Goal: Task Accomplishment & Management: Use online tool/utility

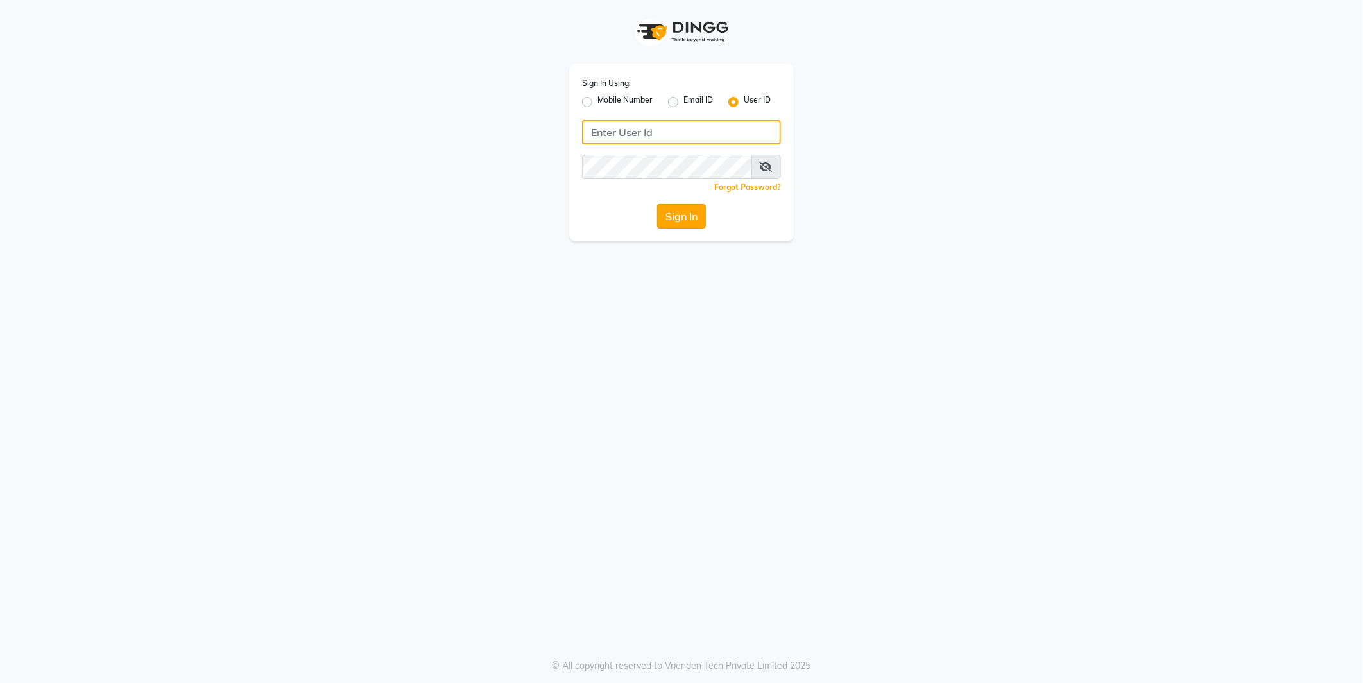
type input "e2555-01"
click at [687, 216] on button "Sign In" at bounding box center [681, 216] width 49 height 24
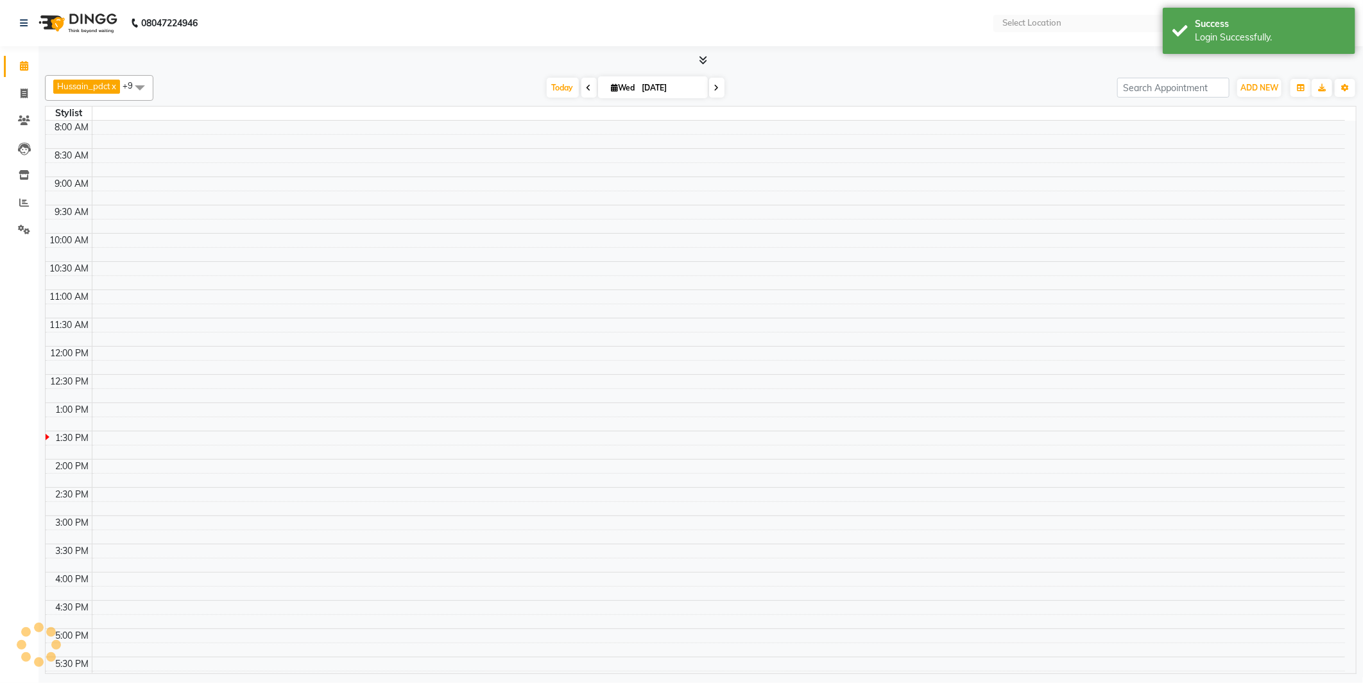
select select "en"
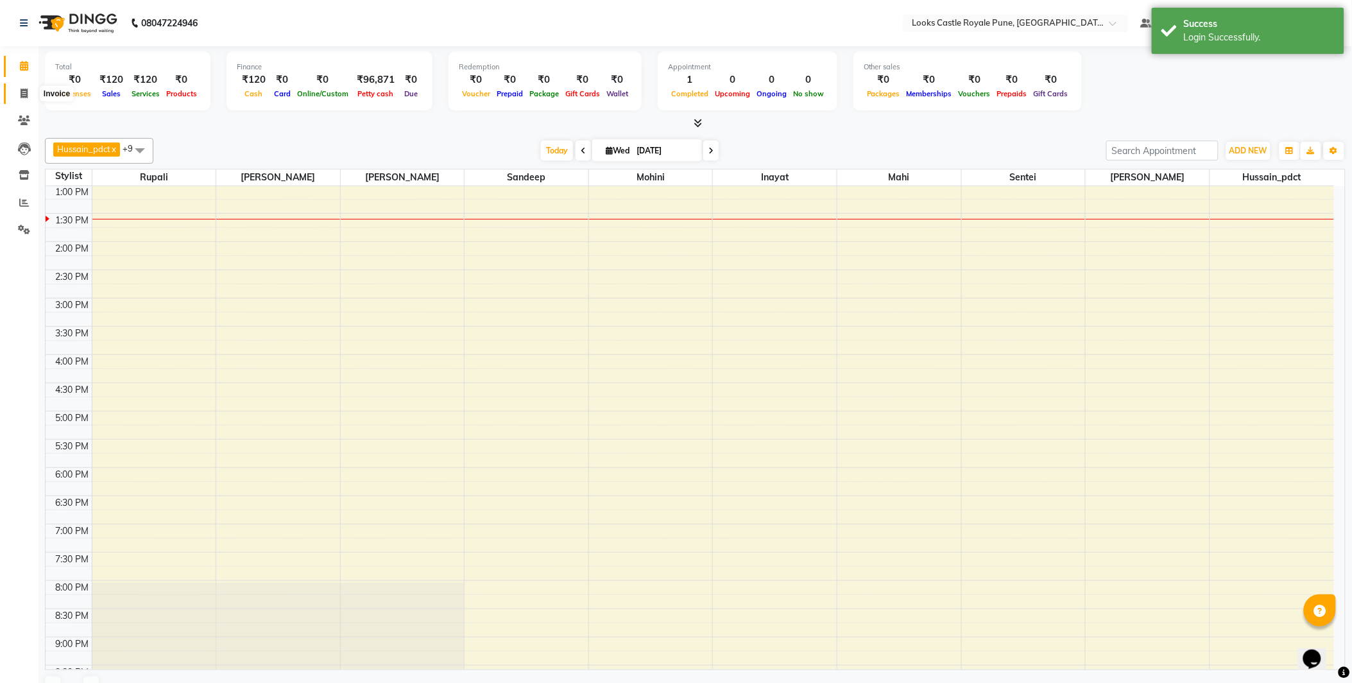
click at [26, 92] on icon at bounding box center [24, 94] width 7 height 10
select select "service"
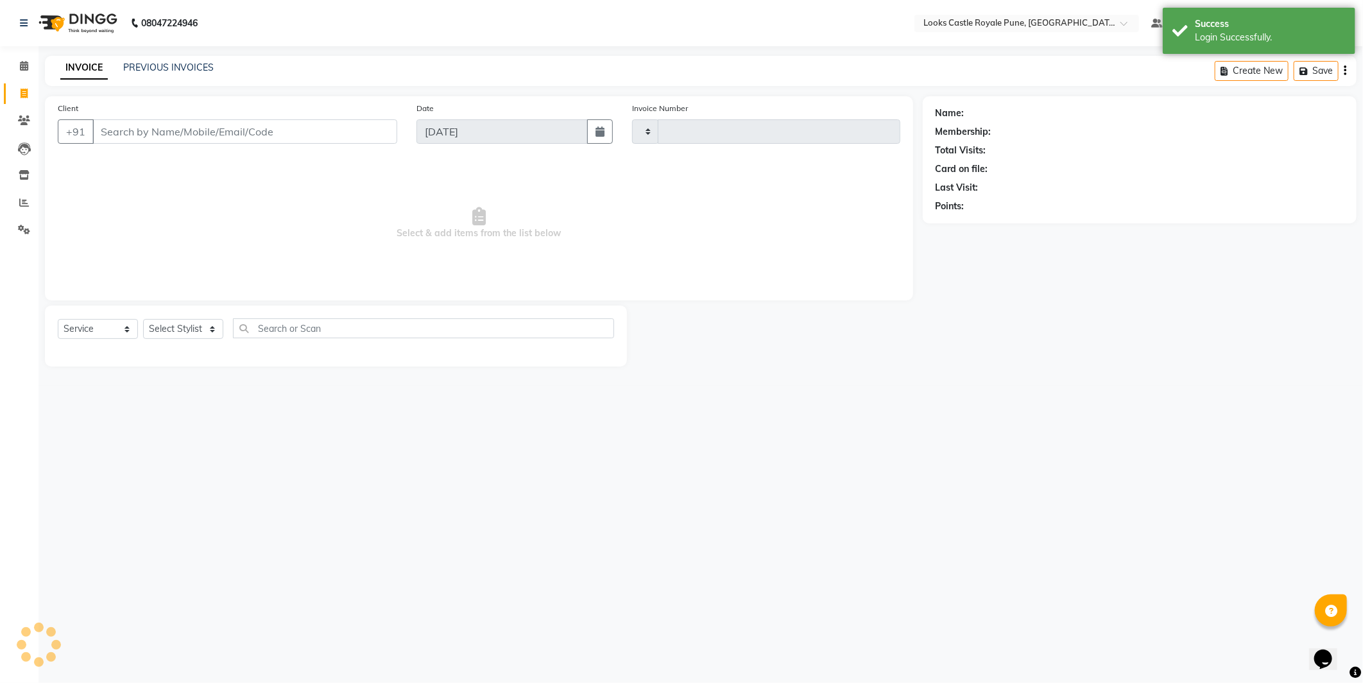
type input "2735"
select select "5915"
click at [152, 133] on input "Client" at bounding box center [244, 131] width 305 height 24
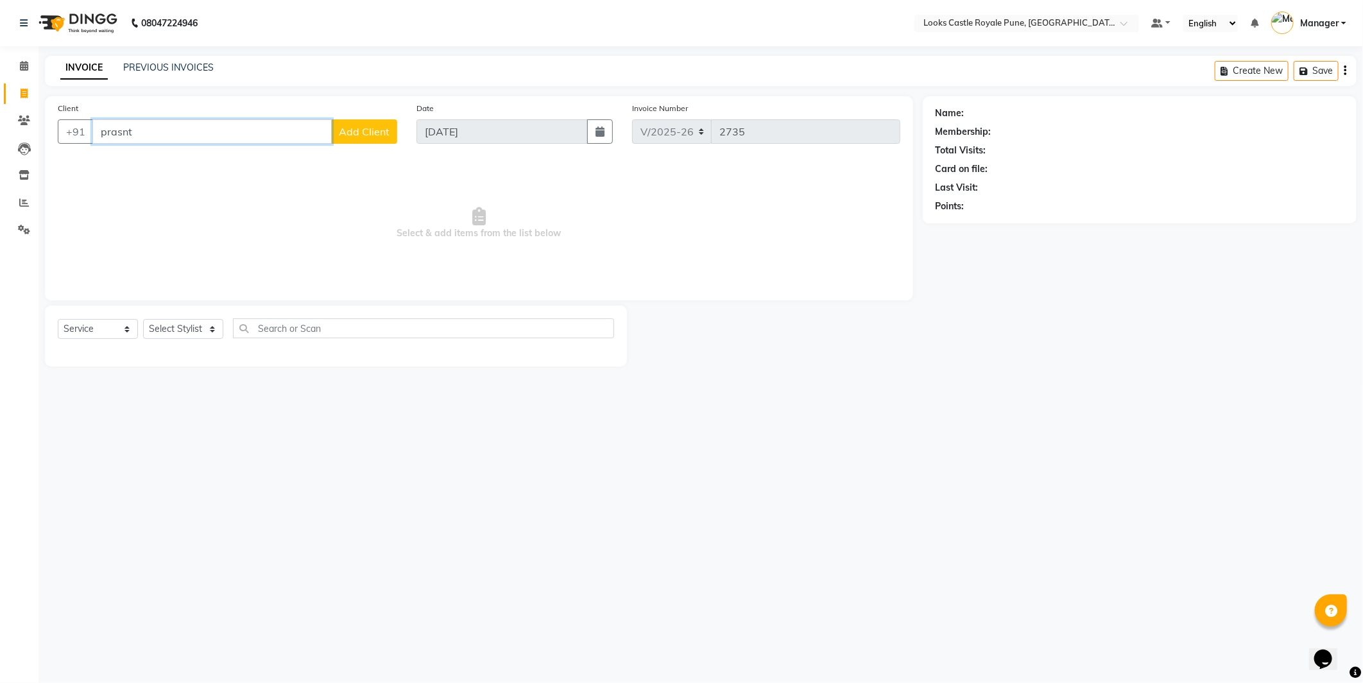
click at [150, 127] on input "prasnt" at bounding box center [211, 131] width 239 height 24
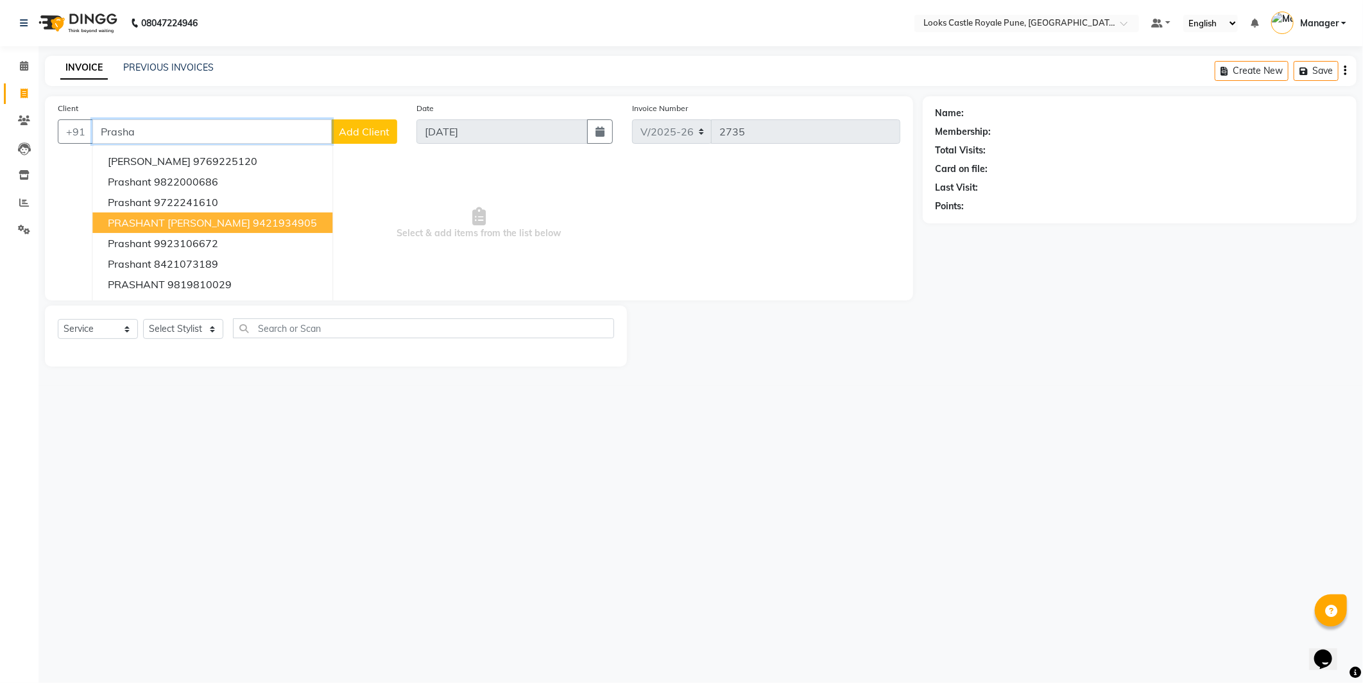
click at [194, 221] on span "PRASHANT [PERSON_NAME]" at bounding box center [179, 222] width 142 height 13
type input "9421934905"
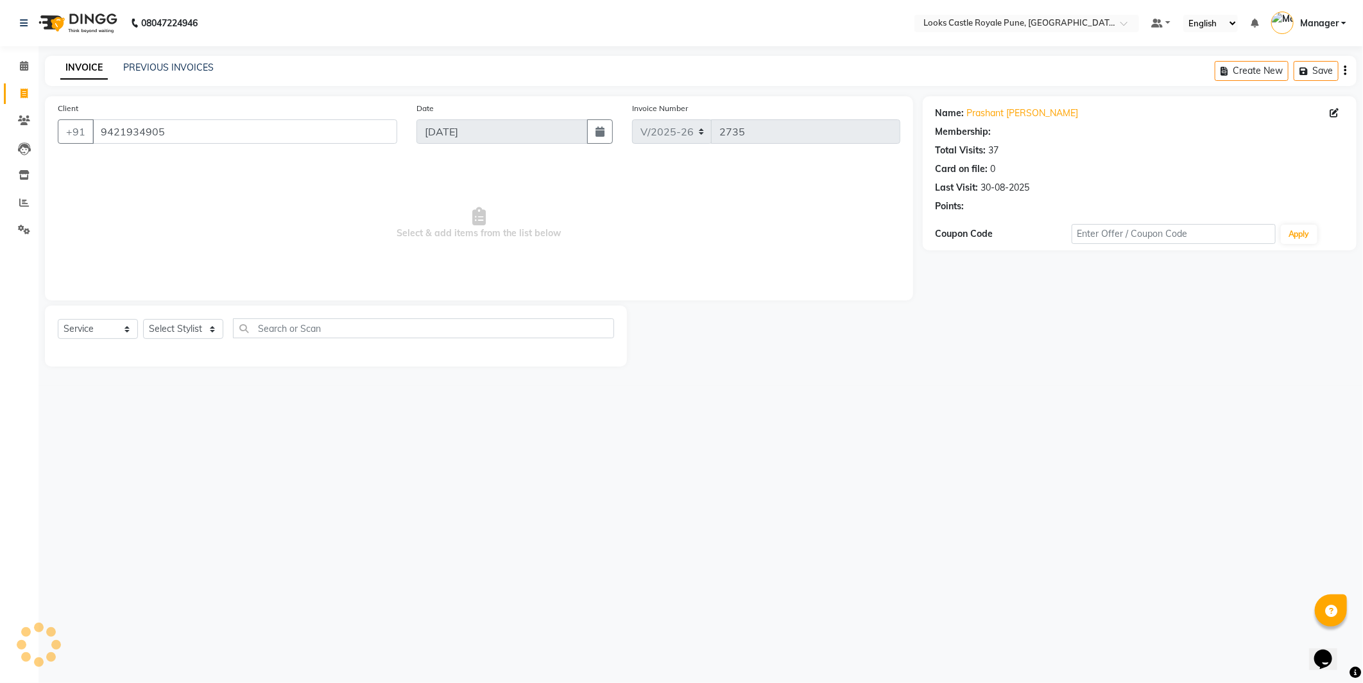
select select "1: Object"
click at [180, 332] on select "Select Stylist Akshay [PERSON_NAME] [PERSON_NAME] [PERSON_NAME] Danish [PERSON_…" at bounding box center [183, 329] width 80 height 20
click at [182, 332] on select "Select Stylist Akshay [PERSON_NAME] [PERSON_NAME] [PERSON_NAME] Danish [PERSON_…" at bounding box center [183, 329] width 80 height 20
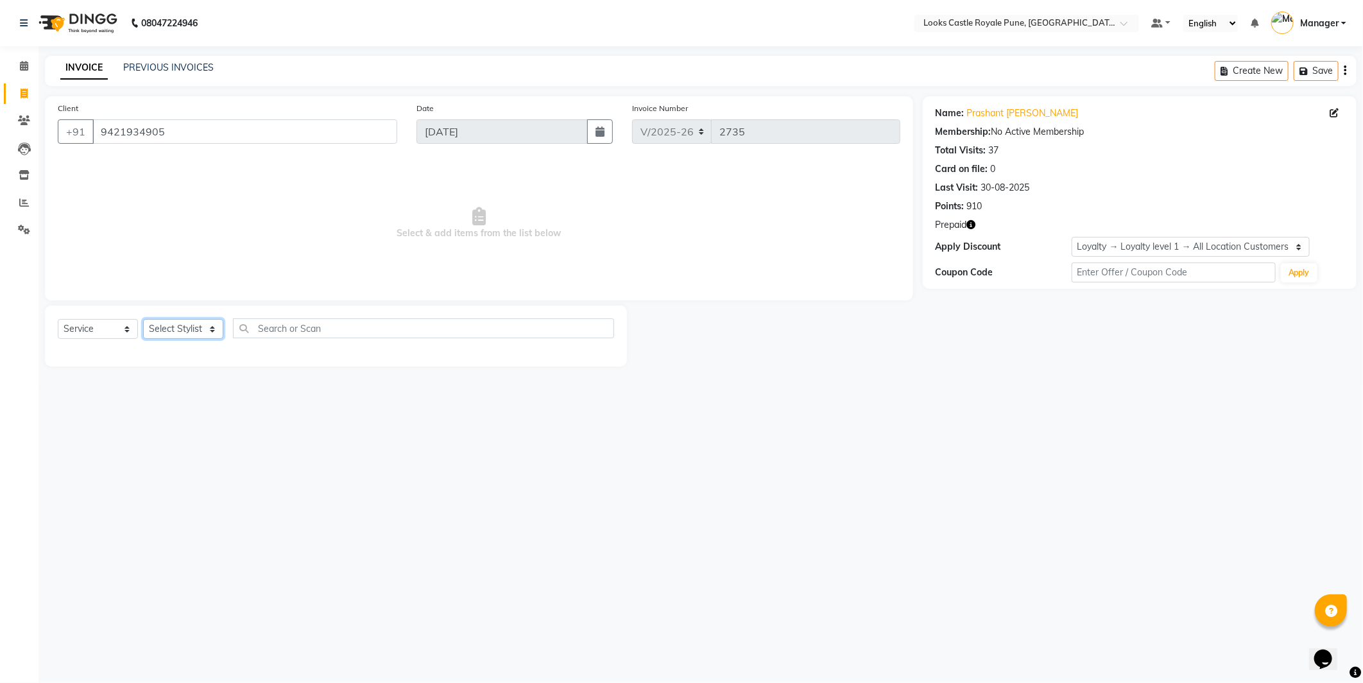
click at [182, 332] on select "Select Stylist Akshay [PERSON_NAME] [PERSON_NAME] [PERSON_NAME] Danish [PERSON_…" at bounding box center [183, 329] width 80 height 20
select select "43057"
click at [143, 319] on select "Select Stylist Akshay [PERSON_NAME] [PERSON_NAME] [PERSON_NAME] Danish [PERSON_…" at bounding box center [183, 329] width 80 height 20
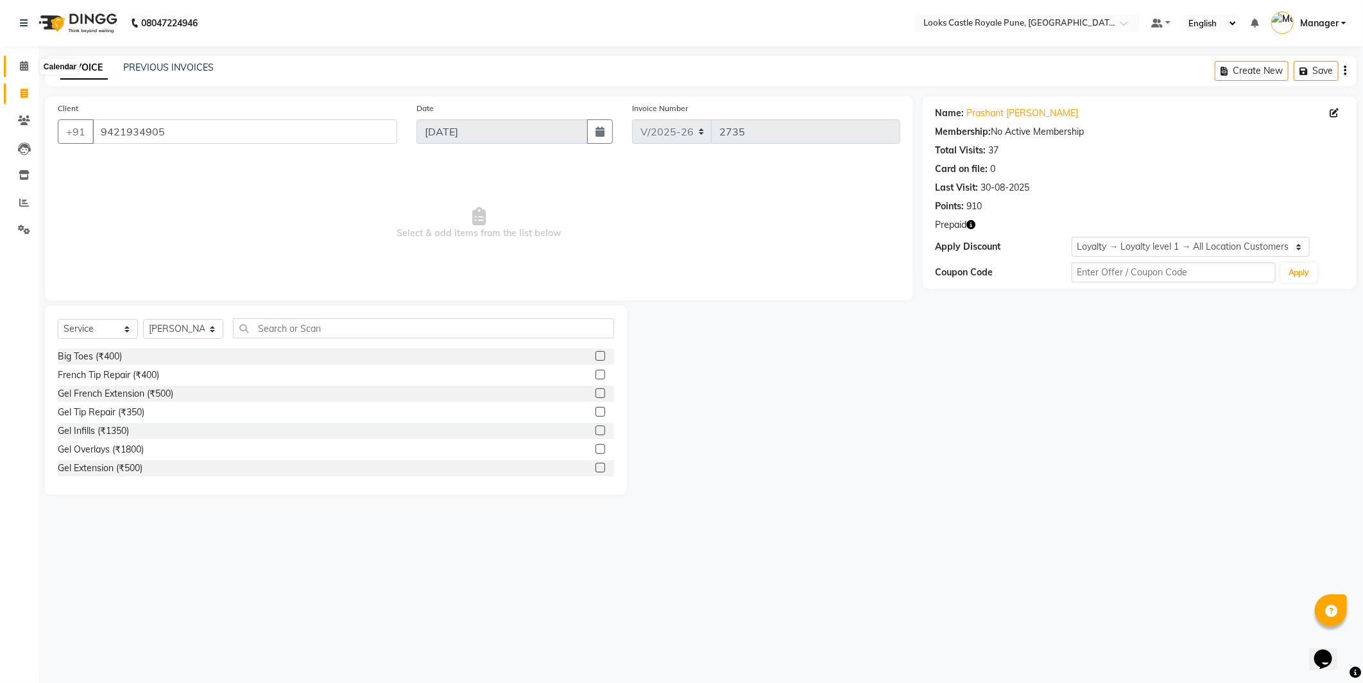
click at [22, 60] on span at bounding box center [24, 66] width 22 height 15
